Goal: Task Accomplishment & Management: Use online tool/utility

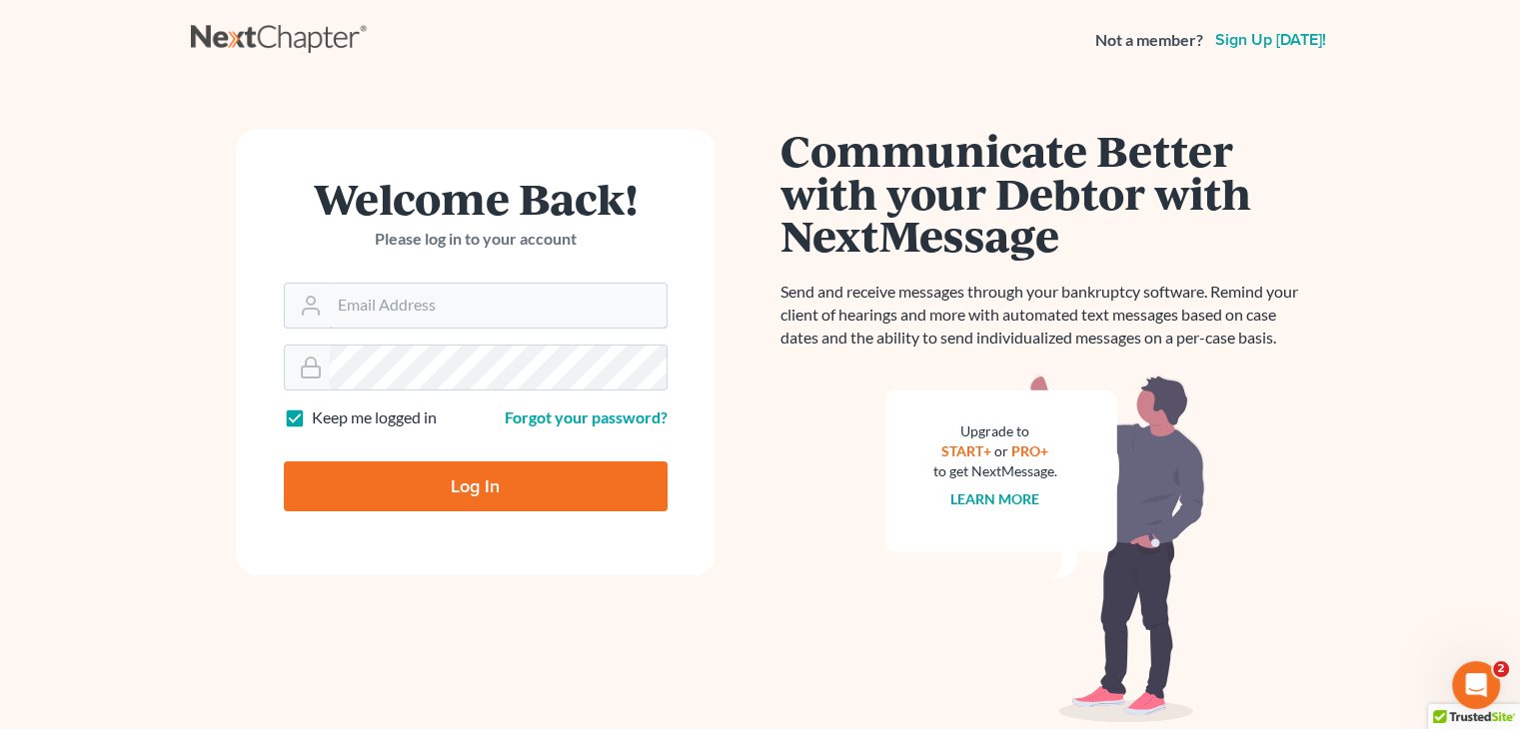
type input "[EMAIL_ADDRESS][DOMAIN_NAME]"
click at [499, 489] on input "Log In" at bounding box center [476, 487] width 384 height 50
type input "Thinking..."
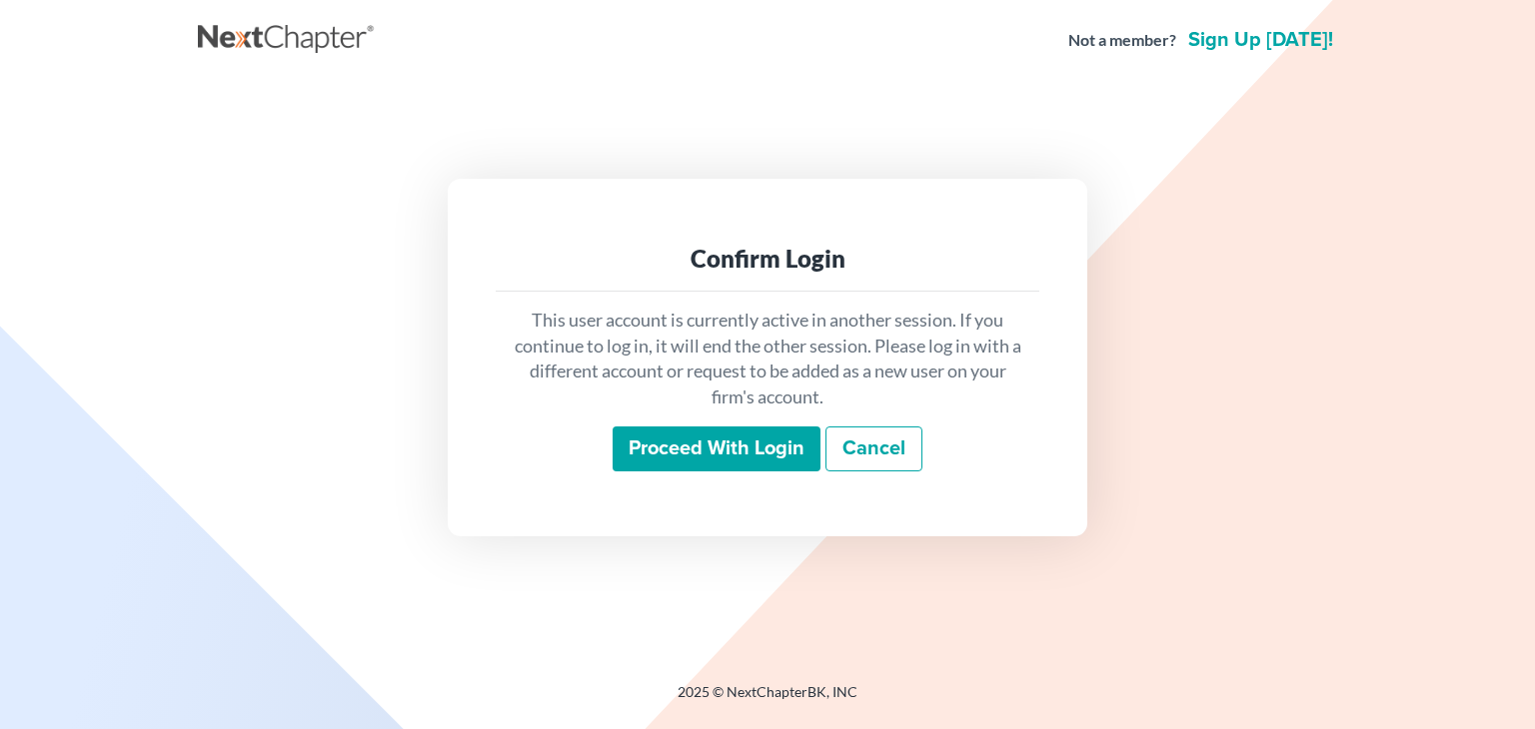
click at [706, 445] on input "Proceed with login" at bounding box center [716, 450] width 208 height 46
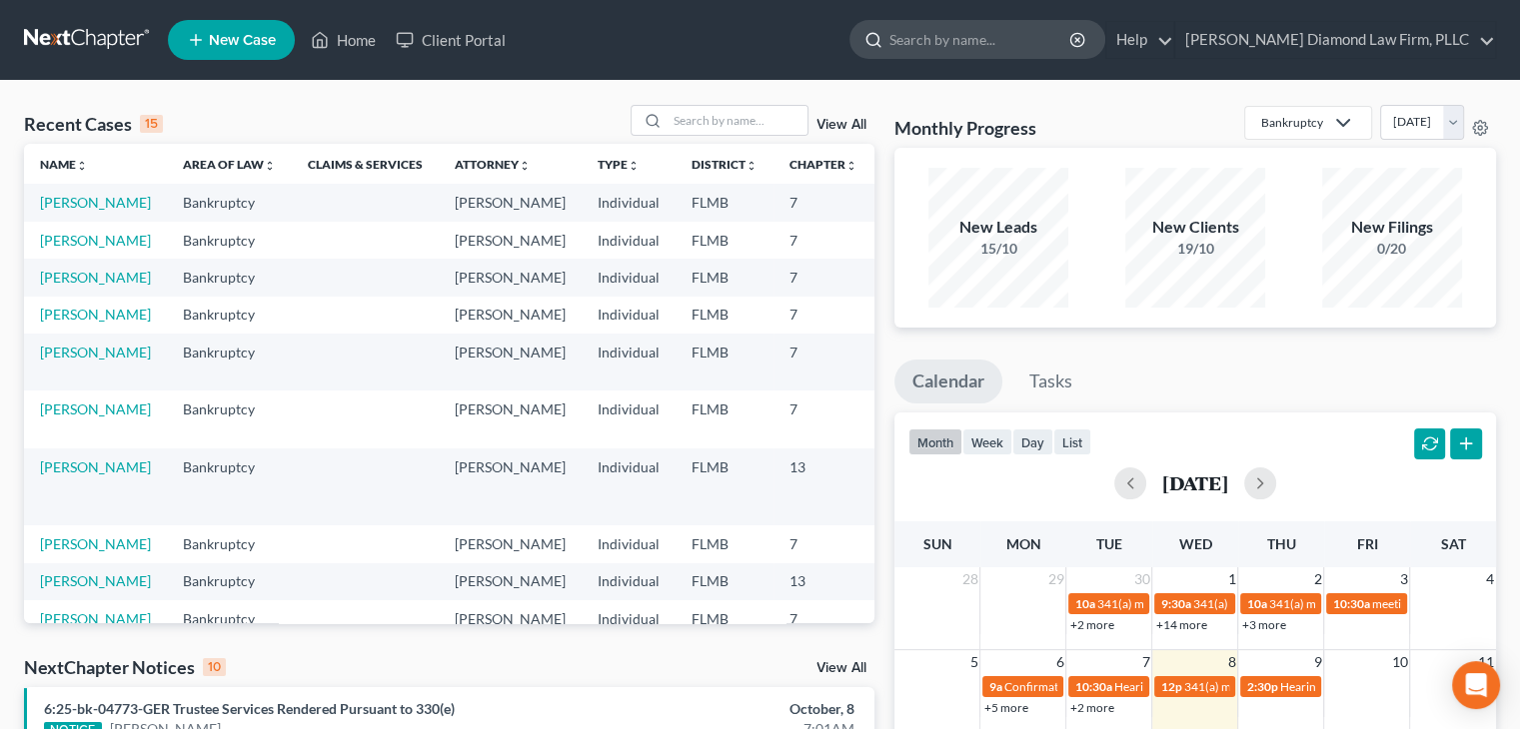
click at [979, 43] on input "search" at bounding box center [980, 39] width 183 height 37
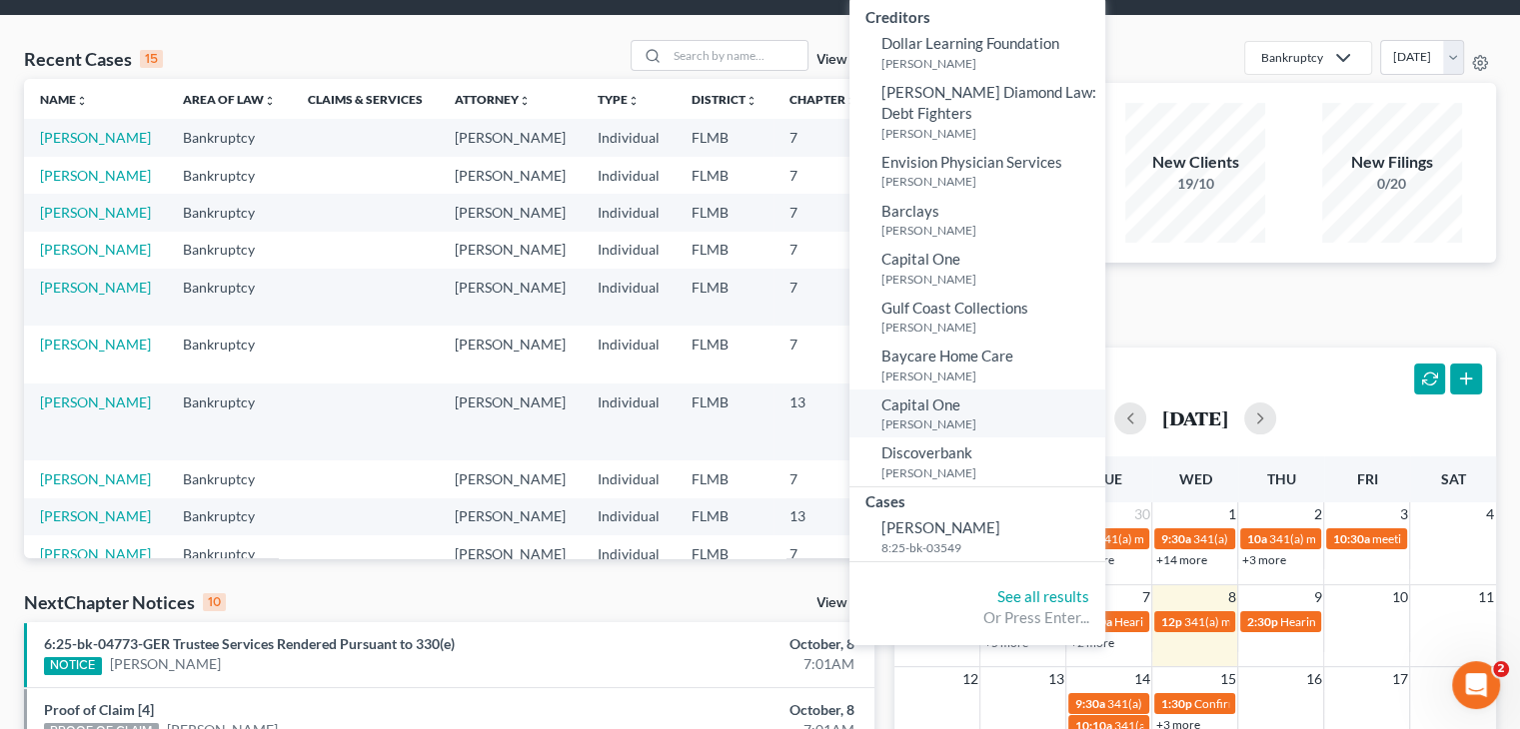
scroll to position [100, 0]
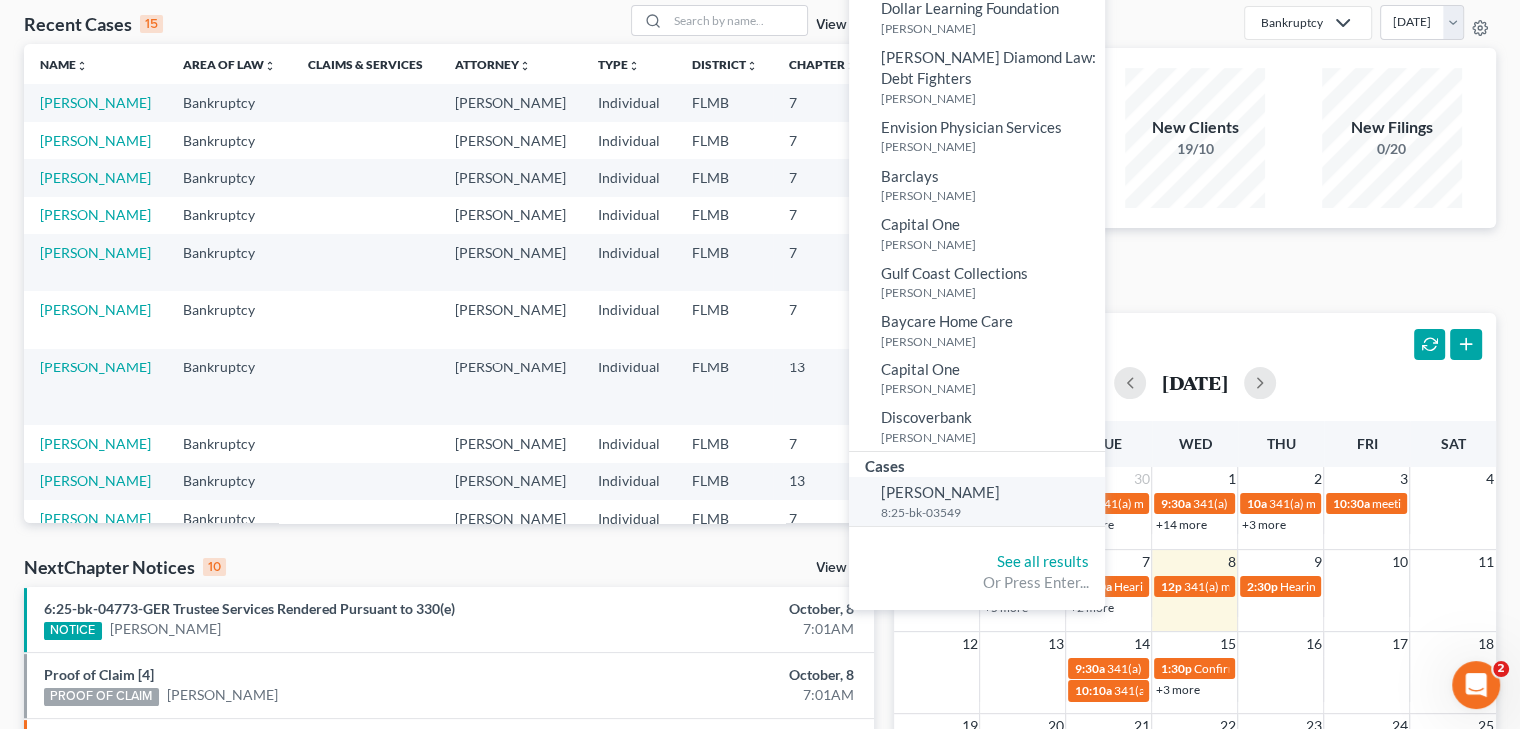
type input "[PERSON_NAME]"
click at [973, 493] on span "[PERSON_NAME]" at bounding box center [940, 493] width 119 height 18
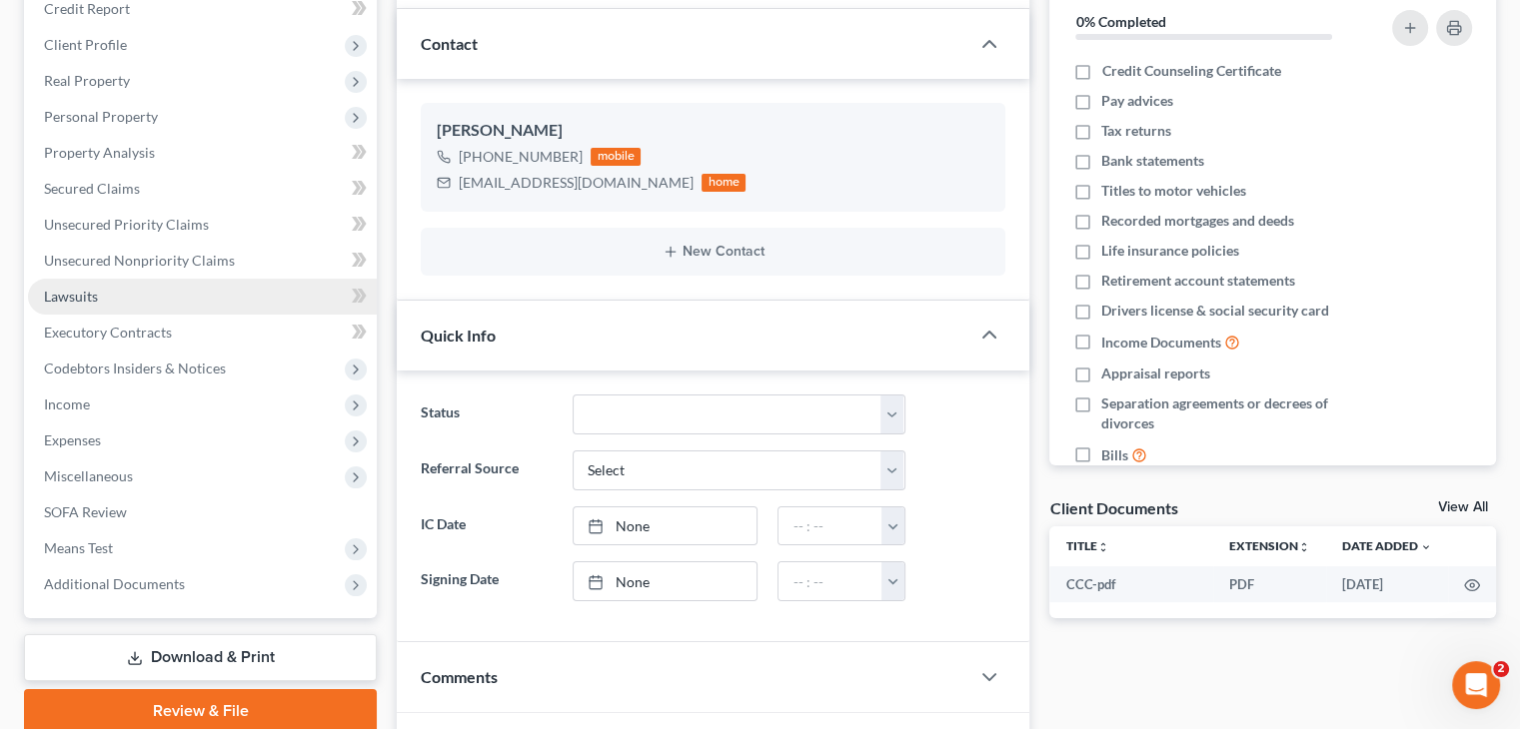
scroll to position [300, 0]
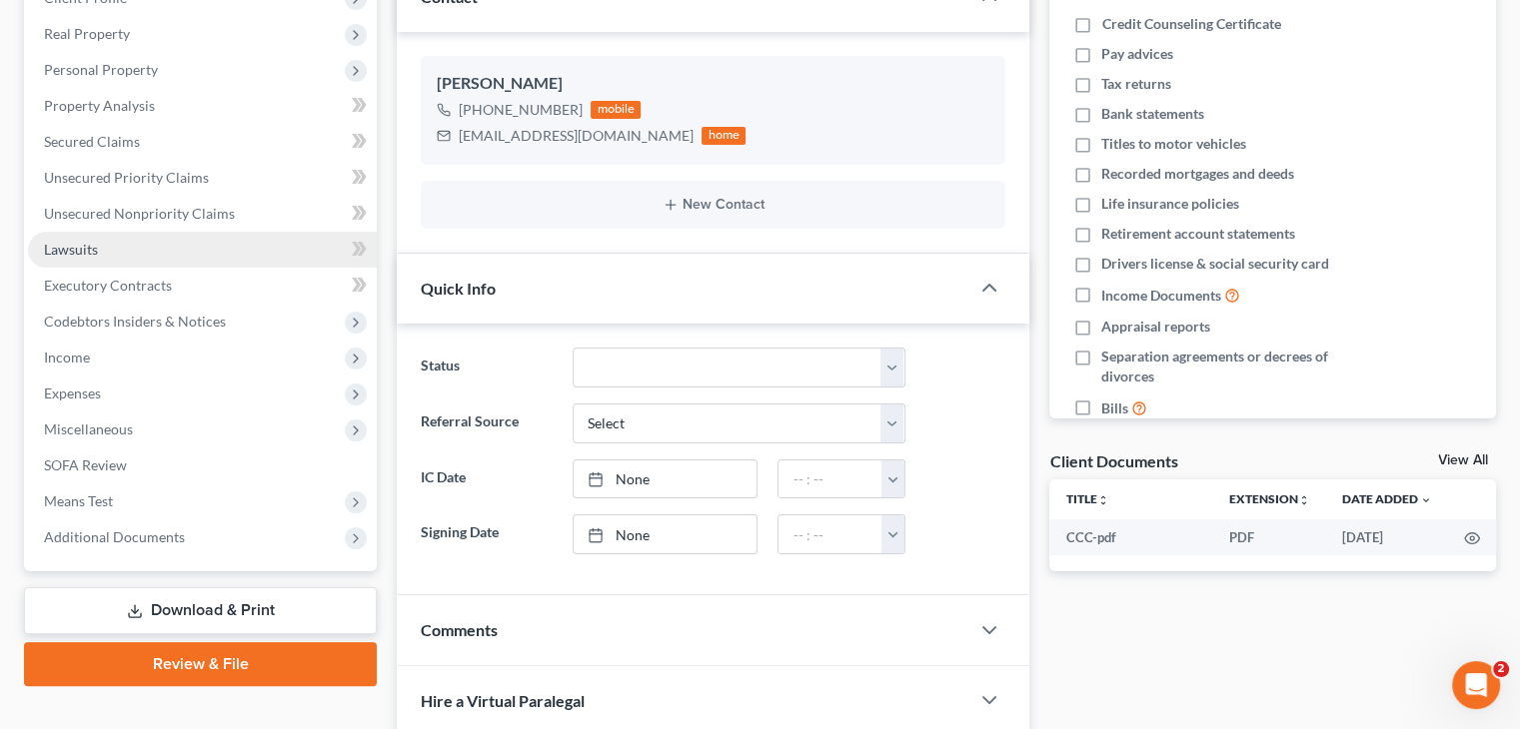
click at [121, 540] on span "Additional Documents" at bounding box center [114, 537] width 141 height 17
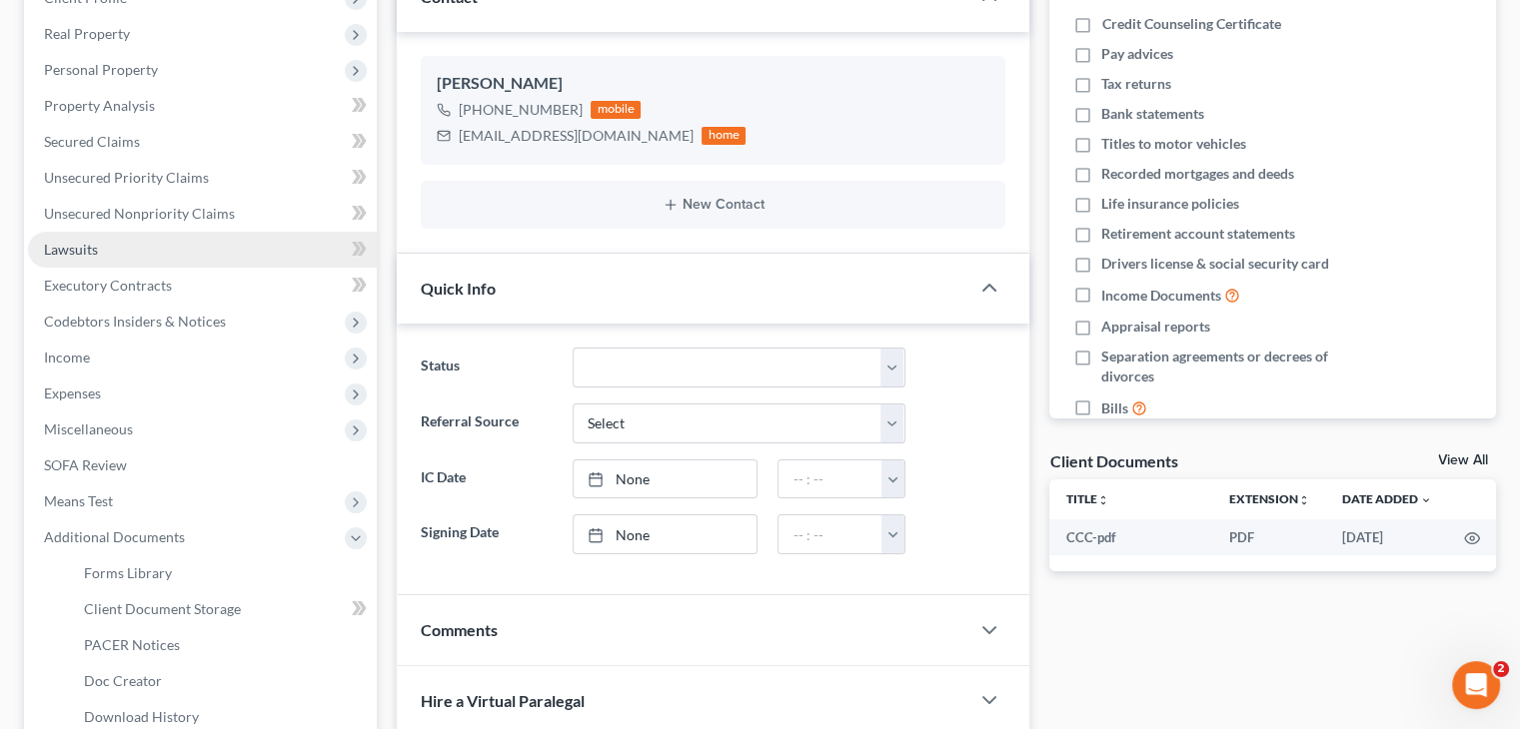
scroll to position [400, 0]
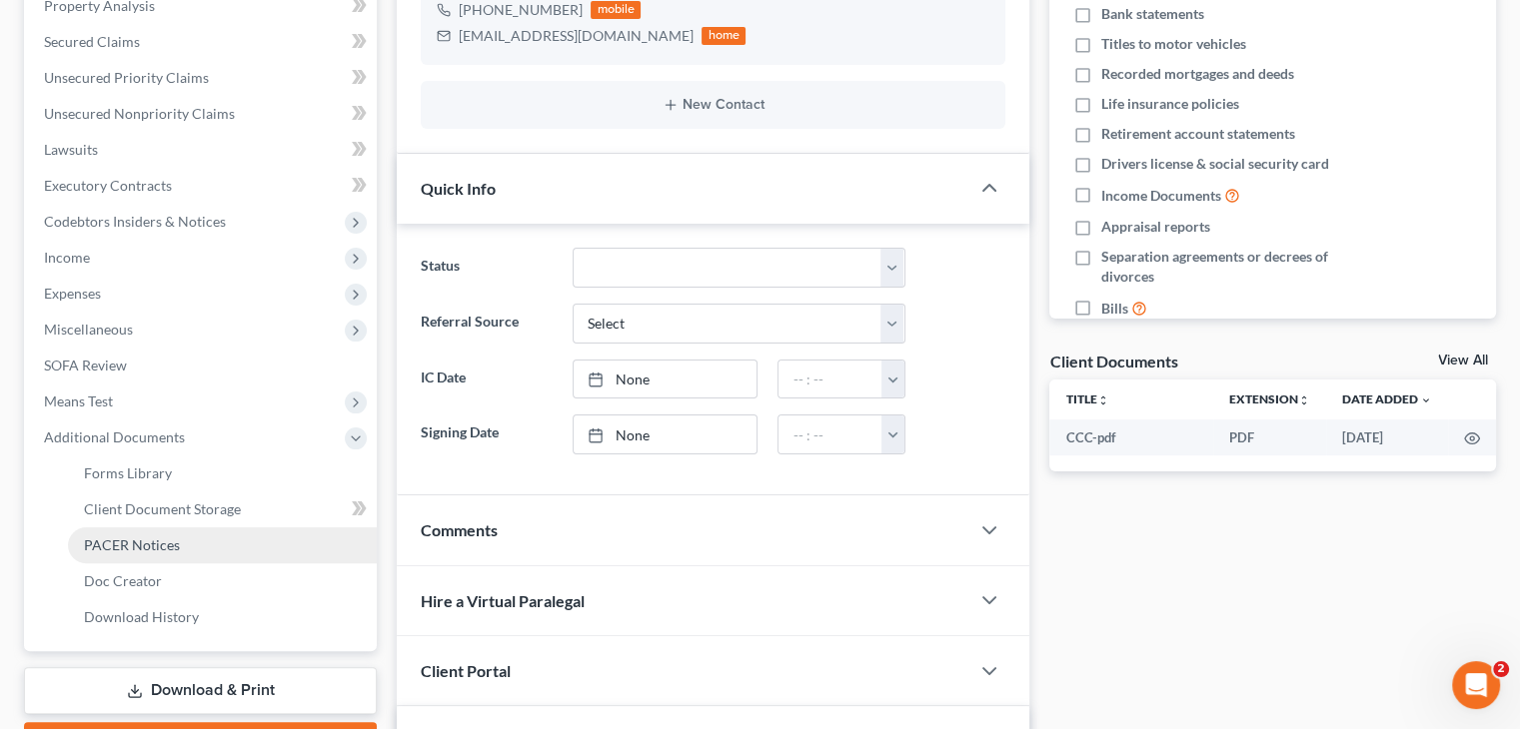
click at [133, 539] on span "PACER Notices" at bounding box center [132, 545] width 96 height 17
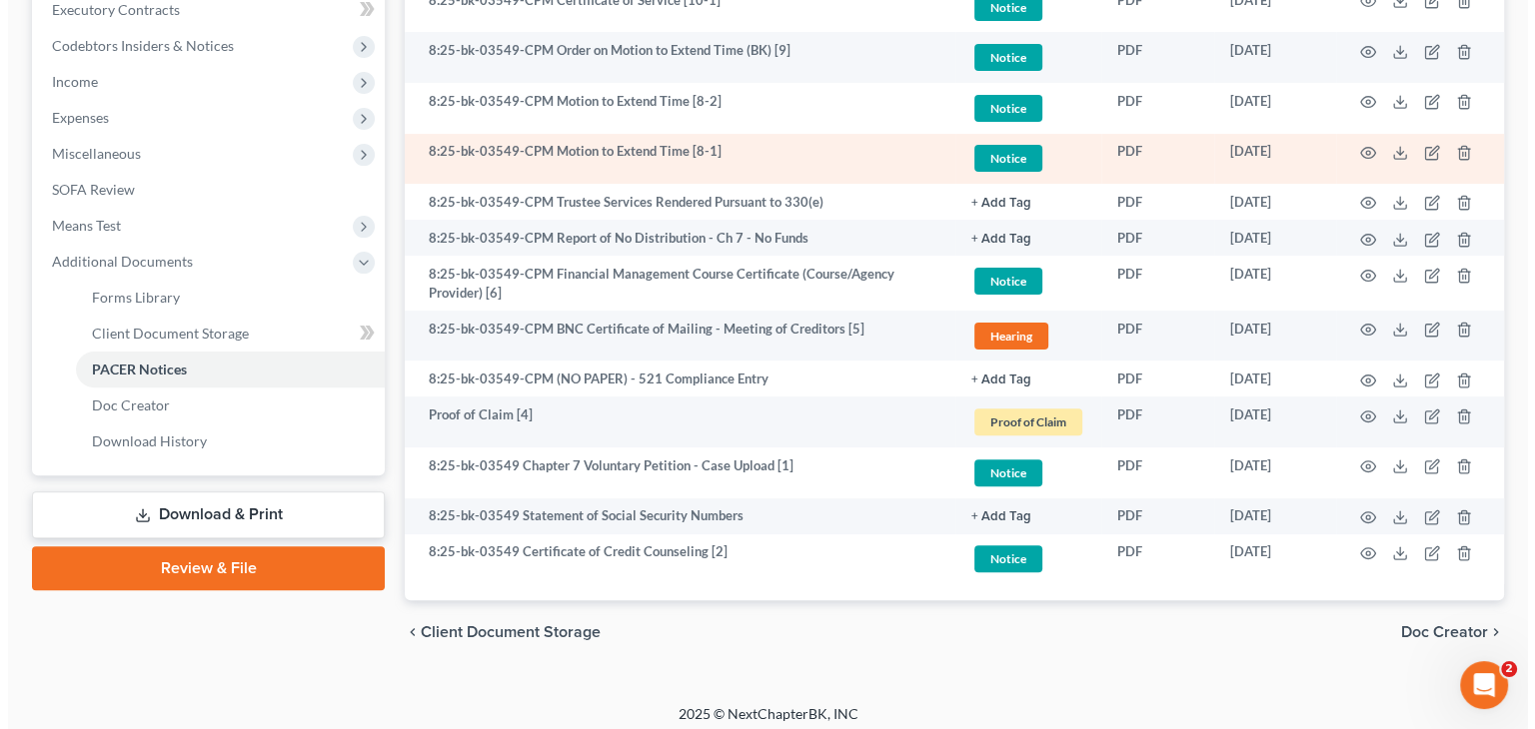
scroll to position [587, 0]
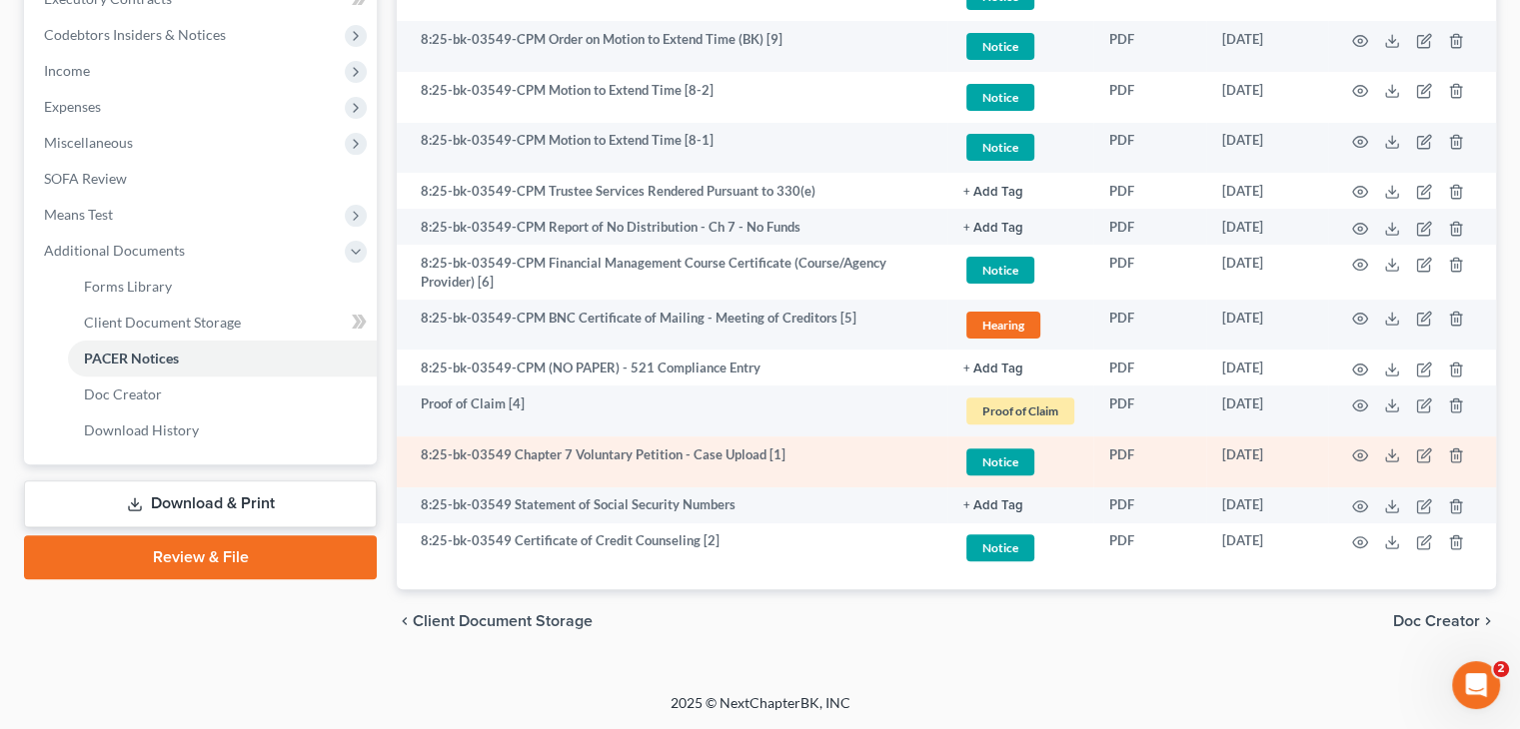
click at [1001, 461] on span "Notice" at bounding box center [1000, 462] width 68 height 27
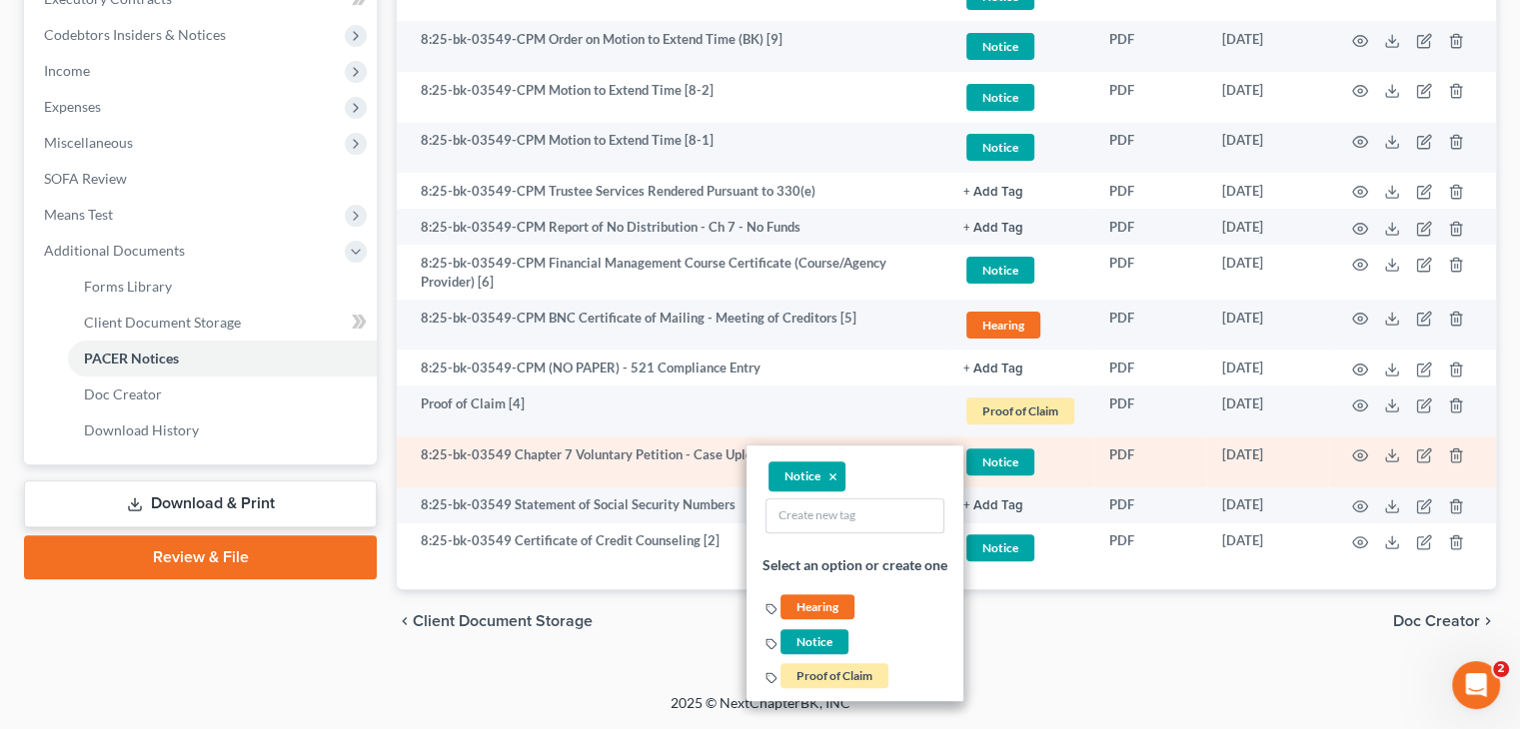
click at [1001, 461] on span "Notice" at bounding box center [1000, 462] width 68 height 27
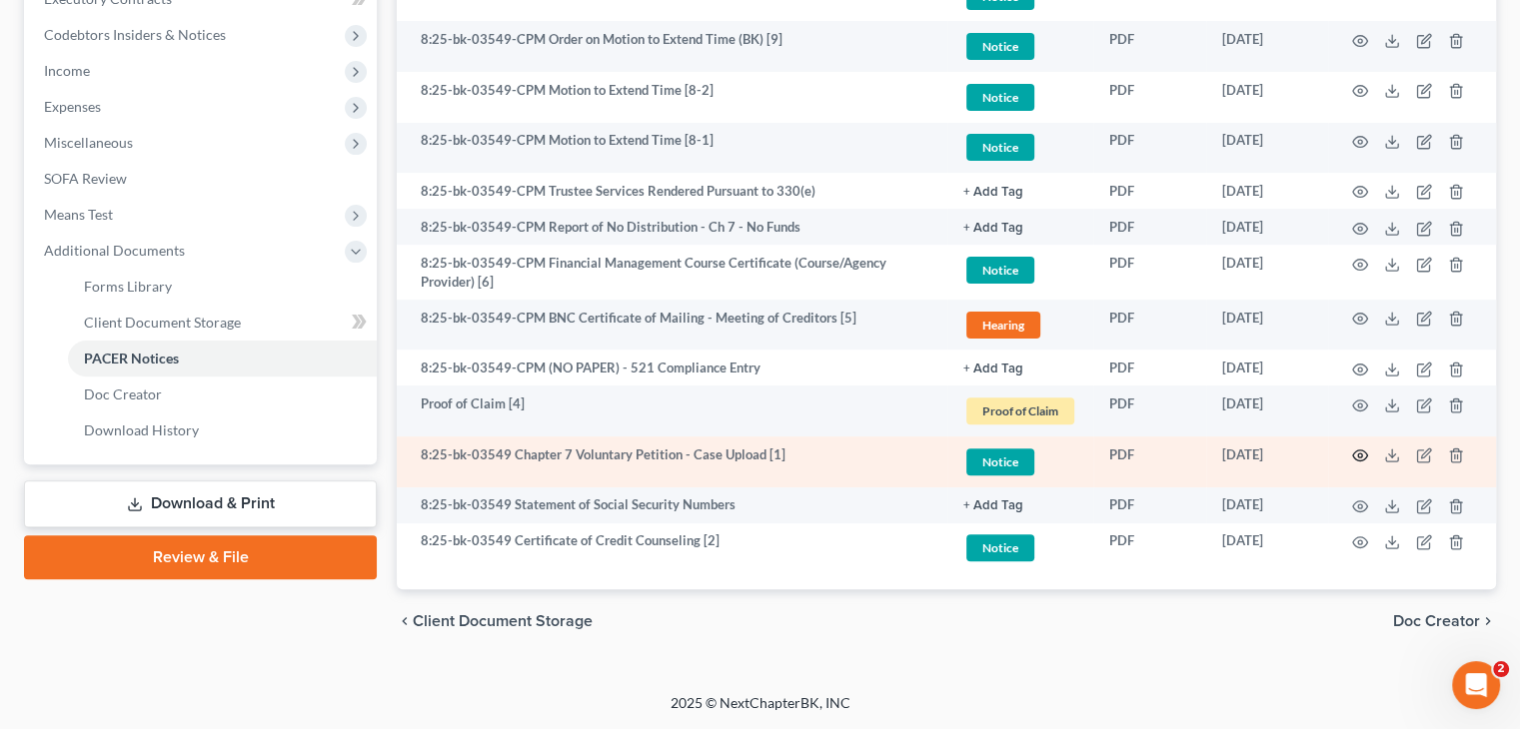
click at [1358, 454] on circle "button" at bounding box center [1360, 456] width 4 height 4
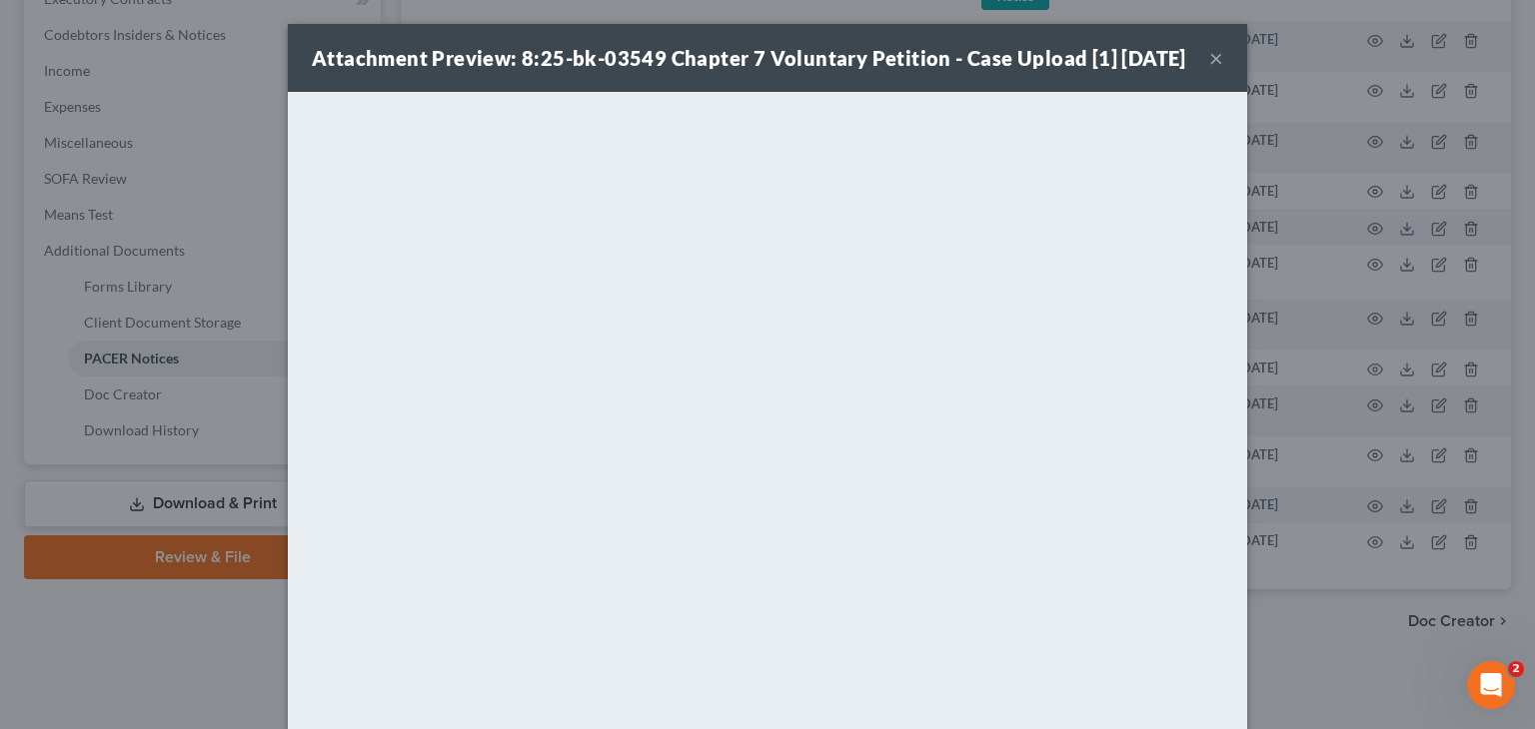
click at [1211, 70] on button "×" at bounding box center [1216, 58] width 14 height 24
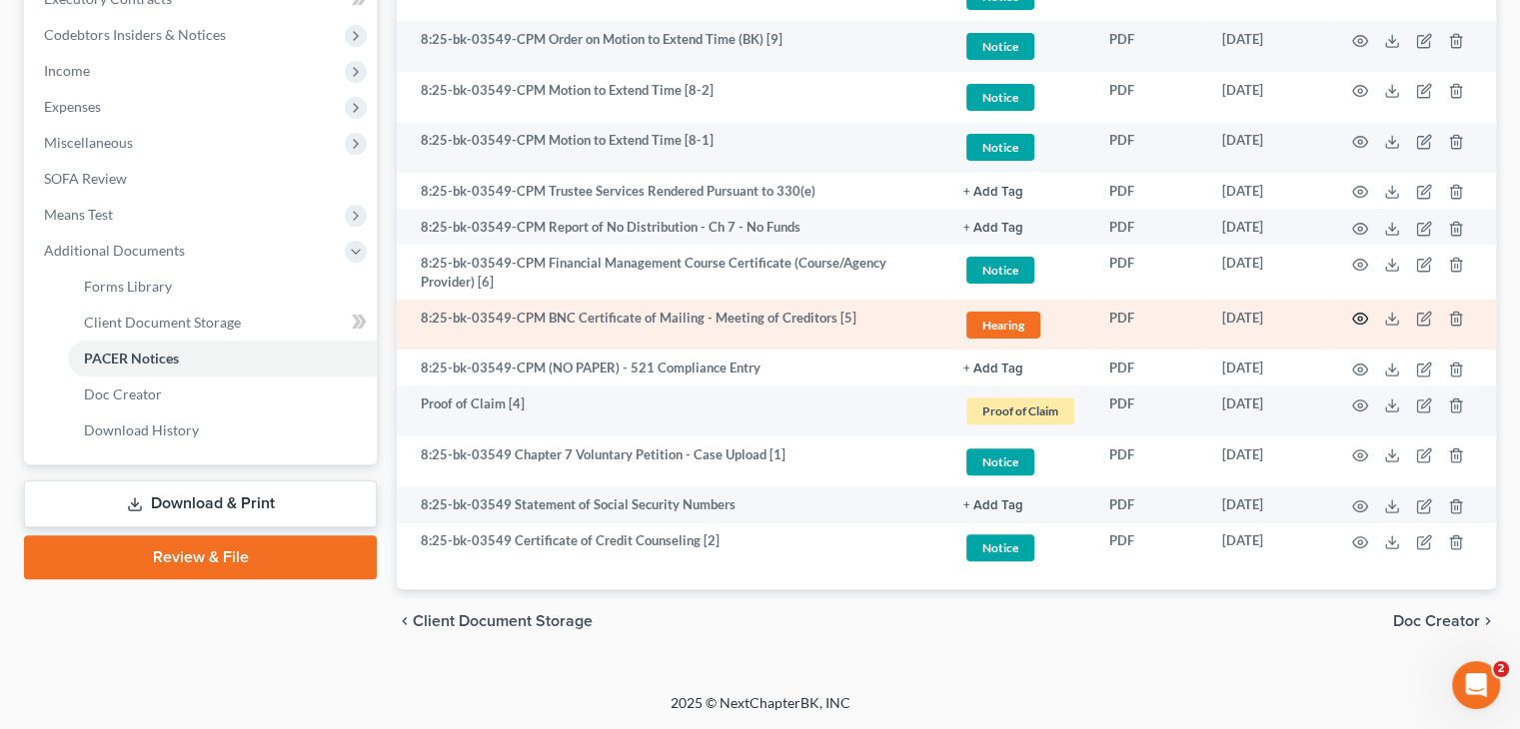
click at [1363, 318] on icon "button" at bounding box center [1360, 319] width 16 height 16
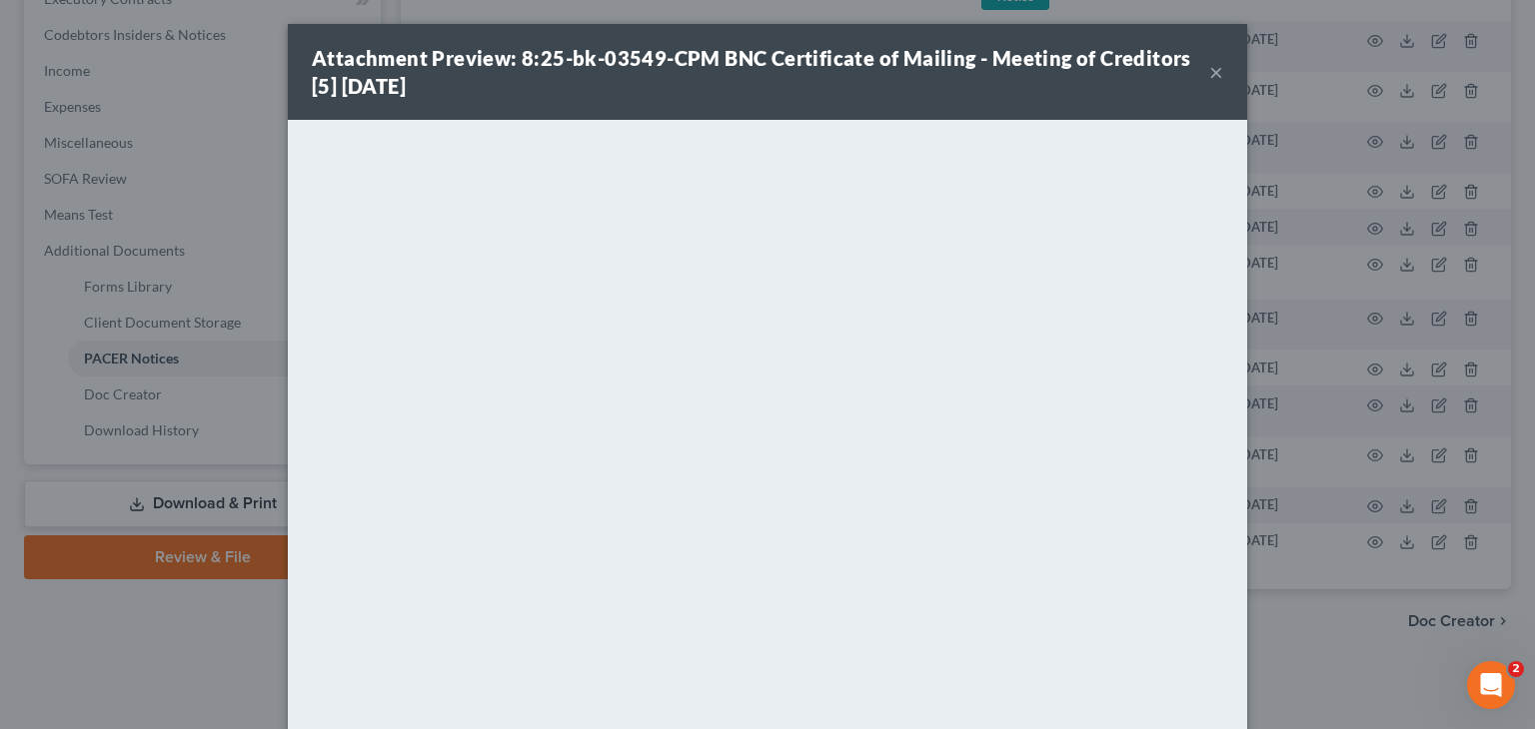
scroll to position [135, 0]
